Goal: Navigation & Orientation: Understand site structure

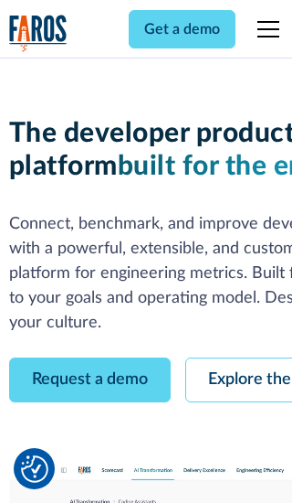
scroll to position [104, 0]
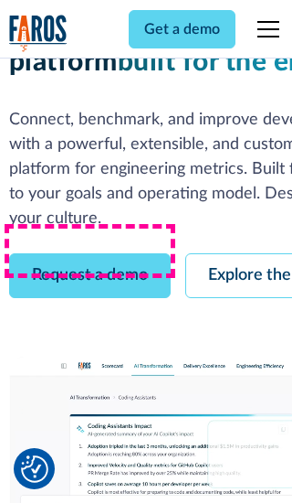
click at [90, 253] on link "Request a demo" at bounding box center [90, 275] width 162 height 45
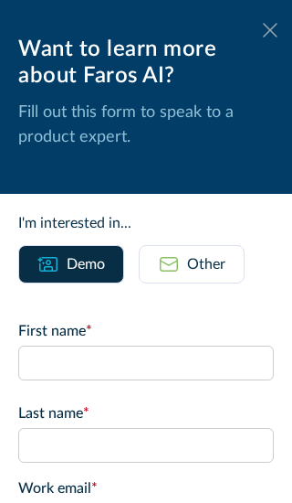
click at [271, 30] on icon at bounding box center [270, 30] width 15 height 14
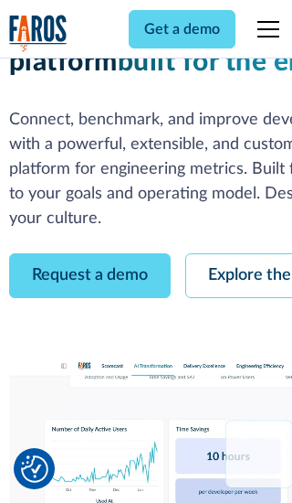
click at [239, 253] on link "Explore the platform" at bounding box center [283, 275] width 195 height 45
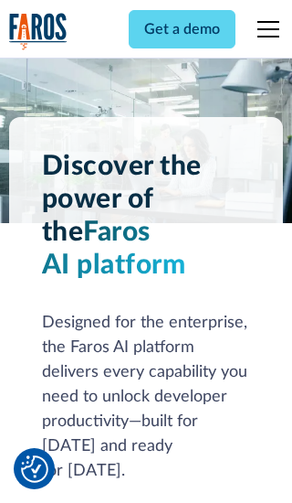
scroll to position [13729, 0]
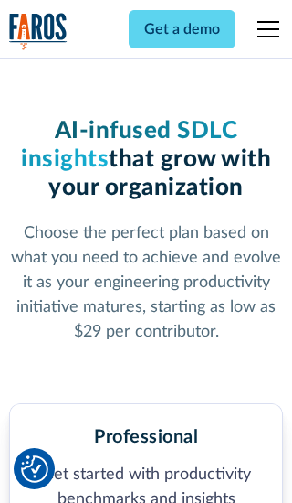
scroll to position [2832, 0]
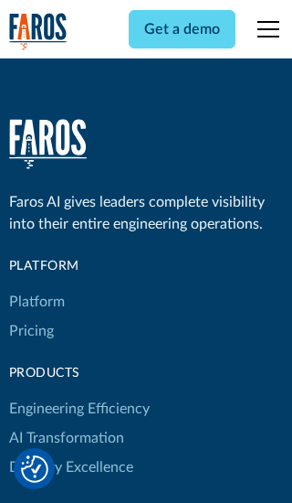
click at [36, 287] on link "Platform" at bounding box center [37, 301] width 56 height 29
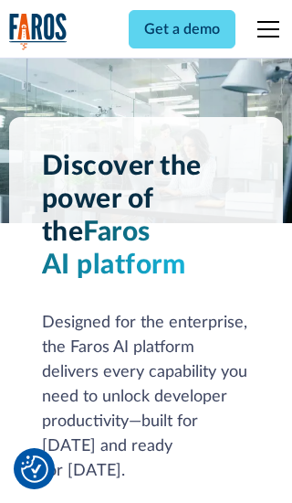
scroll to position [14316, 0]
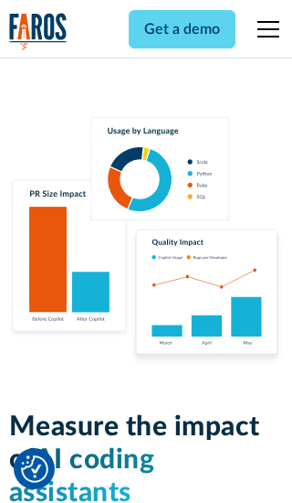
scroll to position [11299, 0]
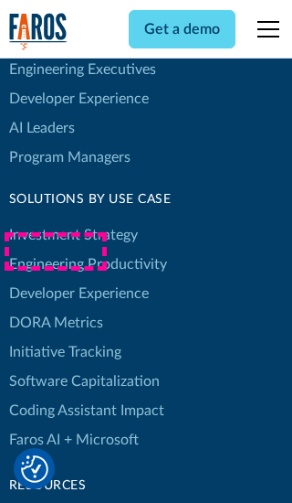
click at [55, 308] on link "DORA Metrics" at bounding box center [56, 322] width 94 height 29
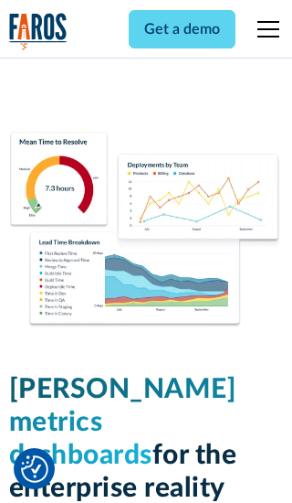
scroll to position [8003, 0]
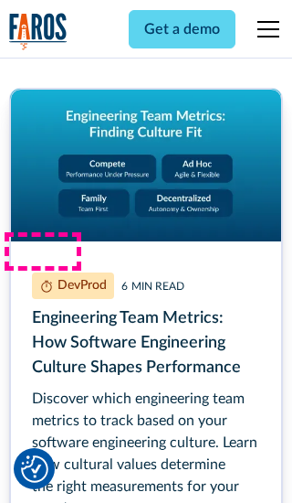
scroll to position [8282, 0]
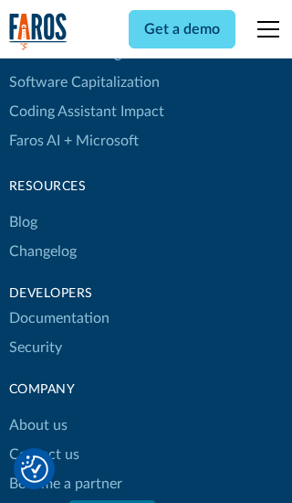
click at [42, 251] on link "Changelog" at bounding box center [43, 251] width 68 height 29
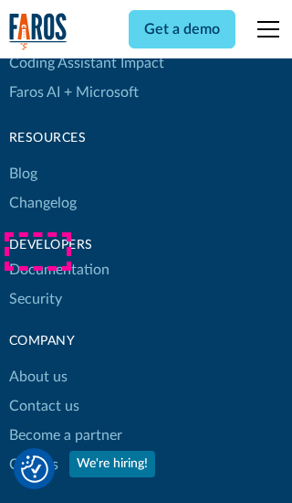
scroll to position [22076, 0]
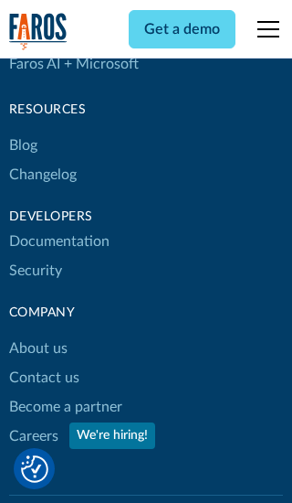
click at [37, 334] on link "About us" at bounding box center [38, 348] width 58 height 29
